Goal: Transaction & Acquisition: Purchase product/service

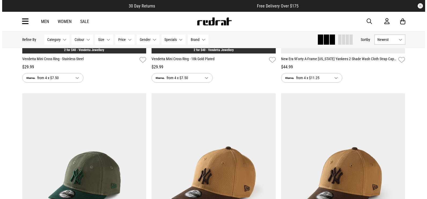
scroll to position [214, 0]
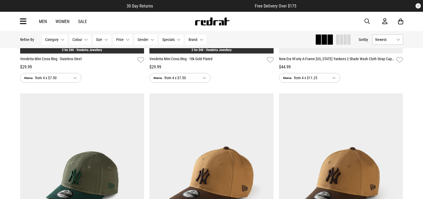
click at [23, 20] on icon at bounding box center [23, 21] width 7 height 9
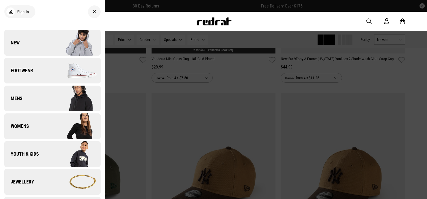
click at [38, 37] on link "New" at bounding box center [52, 43] width 96 height 26
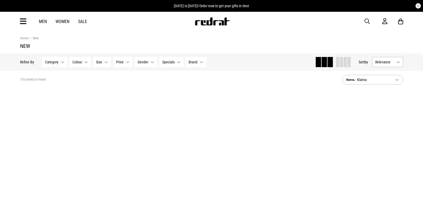
click at [399, 57] on button "Relevance" at bounding box center [387, 62] width 31 height 10
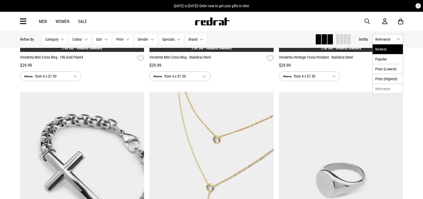
click at [394, 48] on li "Newest" at bounding box center [387, 49] width 30 height 10
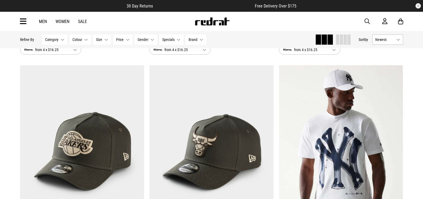
scroll to position [1099, 0]
